Goal: Feedback & Contribution: Leave review/rating

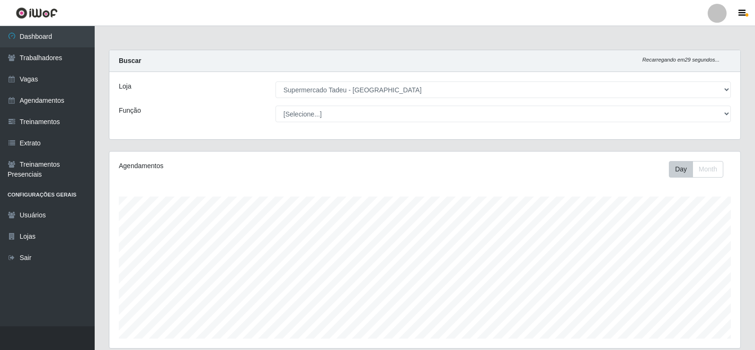
select select "195"
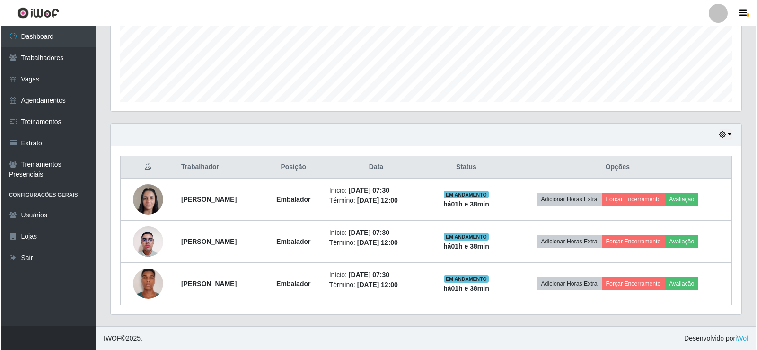
scroll to position [196, 631]
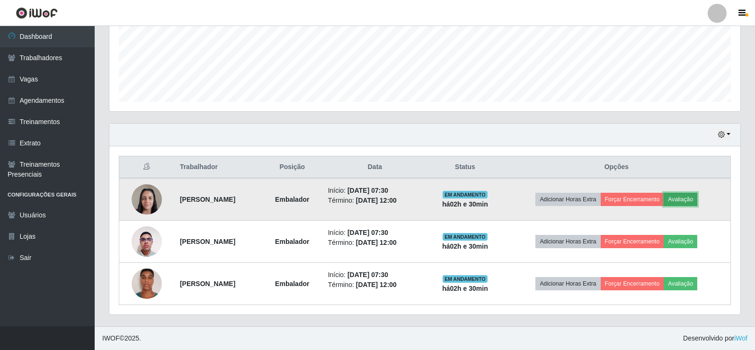
click at [686, 196] on button "Avaliação" at bounding box center [681, 199] width 34 height 13
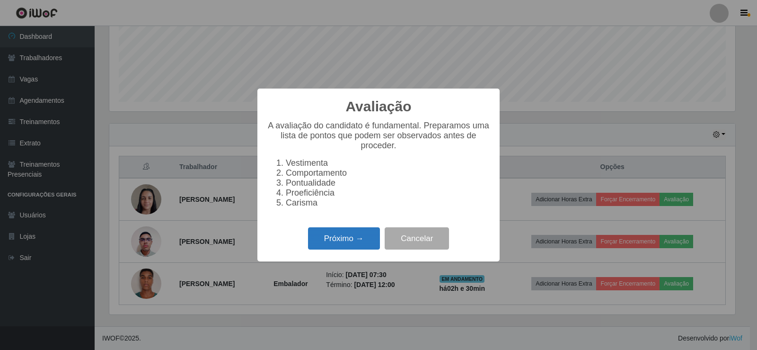
click at [349, 239] on button "Próximo →" at bounding box center [344, 238] width 72 height 22
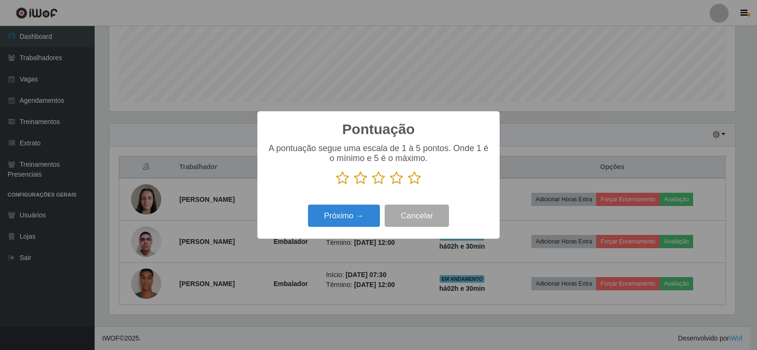
scroll to position [473075, 472645]
click at [413, 176] on icon at bounding box center [414, 178] width 13 height 14
click at [408, 185] on input "radio" at bounding box center [408, 185] width 0 height 0
click at [361, 212] on button "Próximo →" at bounding box center [344, 215] width 72 height 22
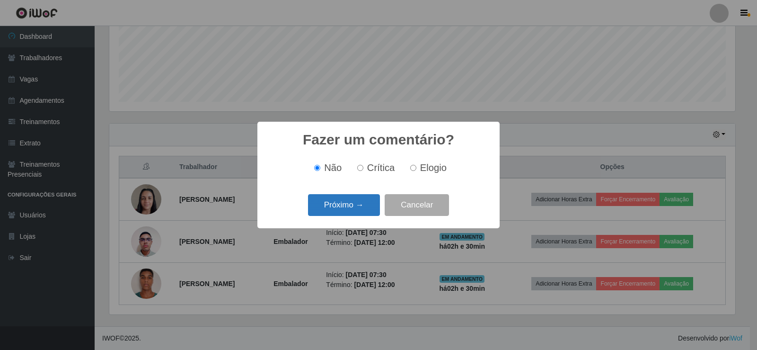
click at [351, 208] on button "Próximo →" at bounding box center [344, 205] width 72 height 22
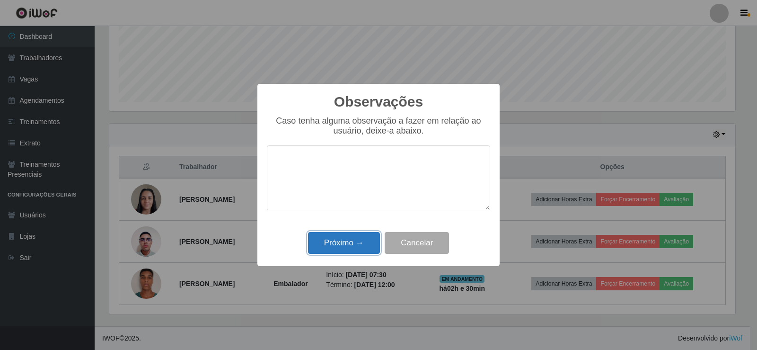
click at [341, 239] on button "Próximo →" at bounding box center [344, 243] width 72 height 22
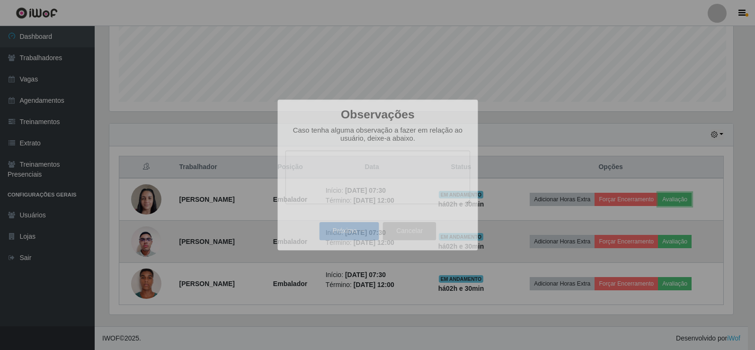
scroll to position [196, 631]
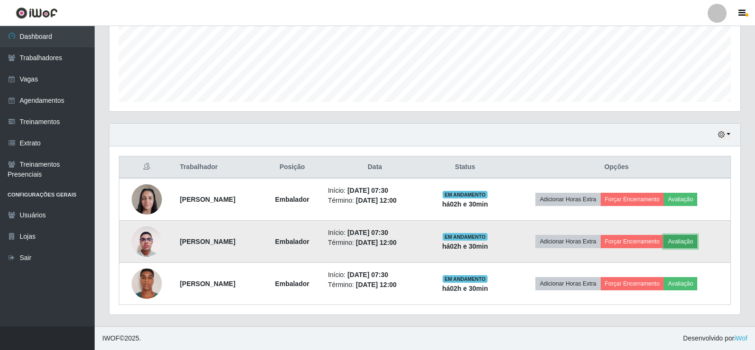
click at [689, 239] on button "Avaliação" at bounding box center [681, 241] width 34 height 13
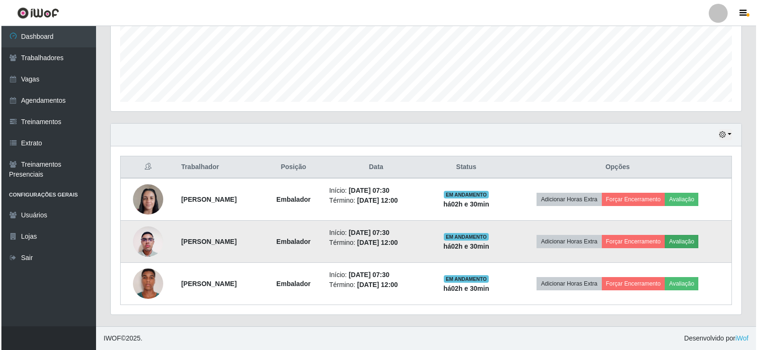
scroll to position [196, 626]
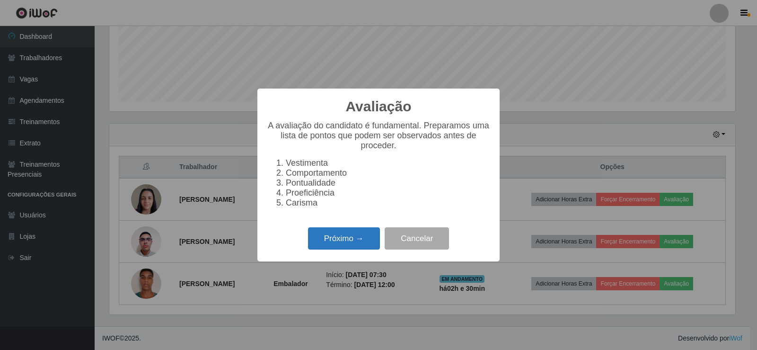
click at [345, 240] on button "Próximo →" at bounding box center [344, 238] width 72 height 22
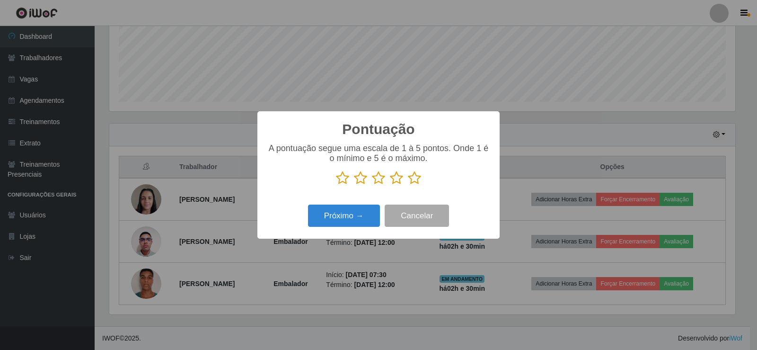
drag, startPoint x: 397, startPoint y: 183, endPoint x: 390, endPoint y: 186, distance: 7.4
click at [397, 182] on icon at bounding box center [396, 178] width 13 height 14
click at [390, 185] on input "radio" at bounding box center [390, 185] width 0 height 0
click at [357, 210] on button "Próximo →" at bounding box center [344, 215] width 72 height 22
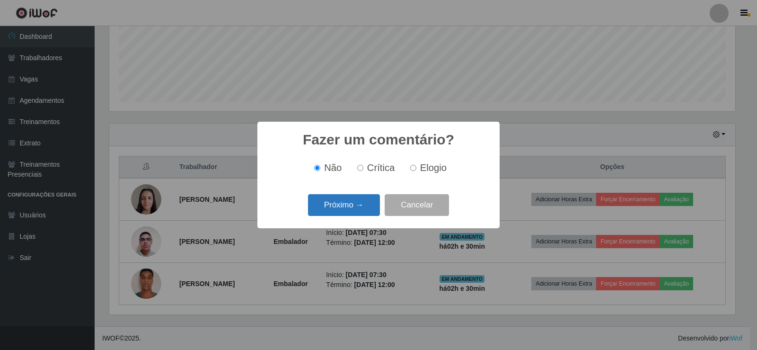
click at [356, 214] on button "Próximo →" at bounding box center [344, 205] width 72 height 22
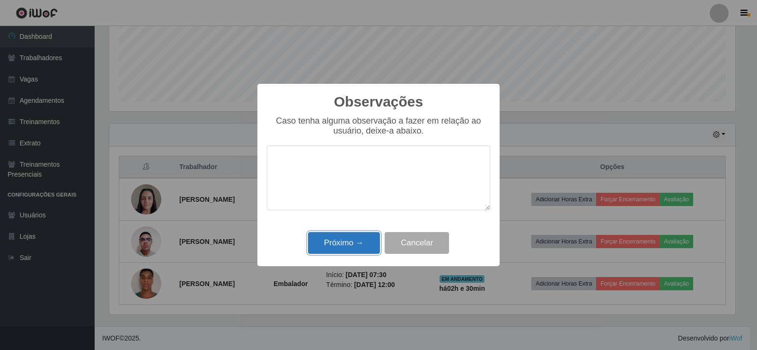
click at [358, 237] on button "Próximo →" at bounding box center [344, 243] width 72 height 22
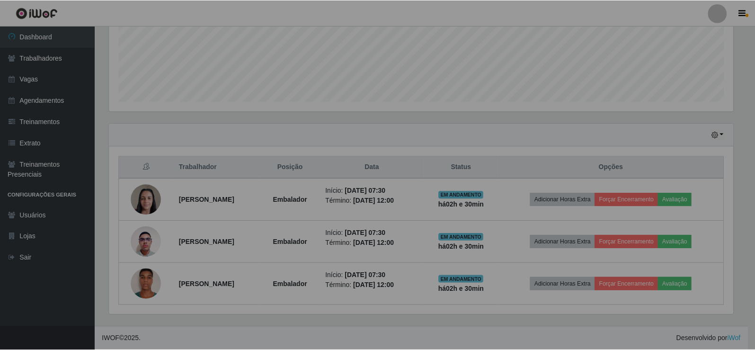
scroll to position [196, 631]
